Goal: Navigation & Orientation: Find specific page/section

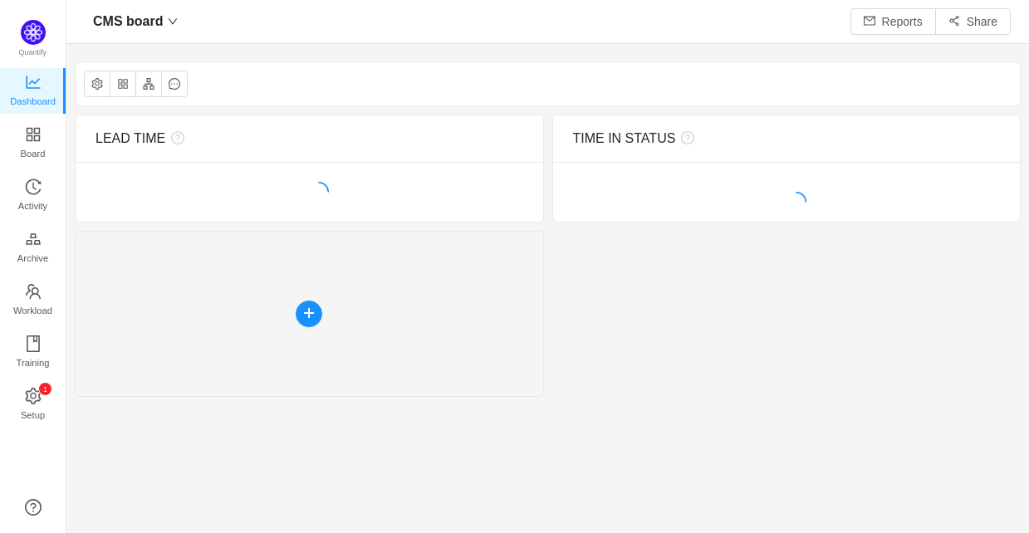
scroll to position [508, 925]
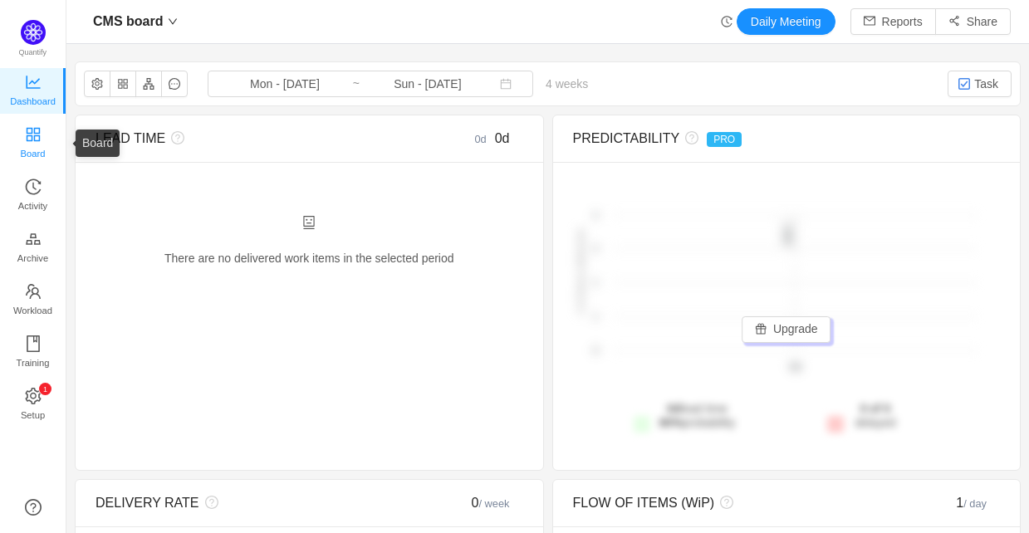
click at [32, 140] on span "Board" at bounding box center [33, 153] width 25 height 33
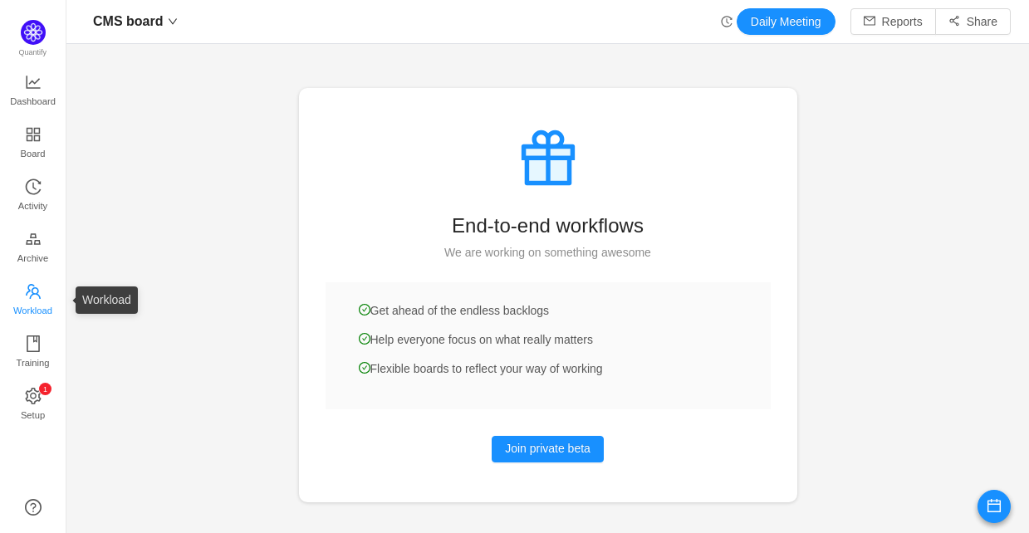
click at [23, 306] on span "Workload" at bounding box center [32, 310] width 39 height 33
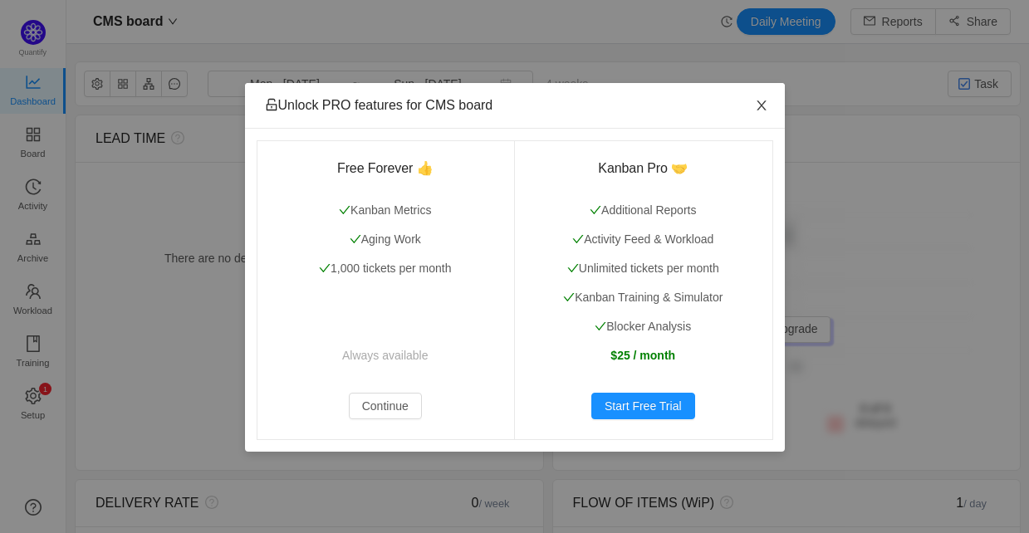
click at [761, 109] on icon "icon: close" at bounding box center [761, 105] width 13 height 13
